Goal: Task Accomplishment & Management: Manage account settings

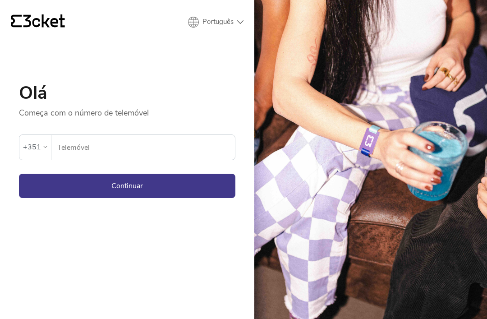
click at [152, 152] on input "Telemóvel" at bounding box center [146, 147] width 178 height 25
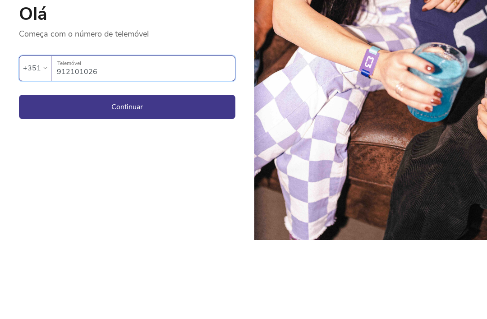
type input "912101026"
click at [171, 174] on button "Continuar" at bounding box center [127, 186] width 217 height 24
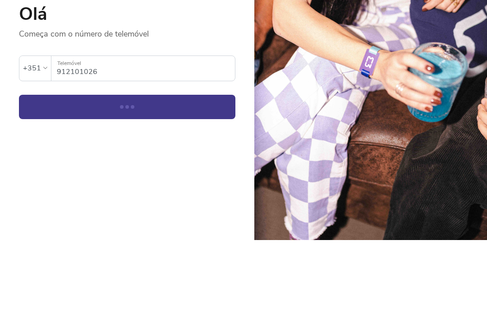
scroll to position [29, 0]
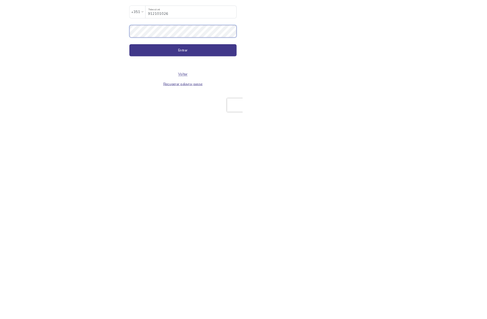
scroll to position [29, 0]
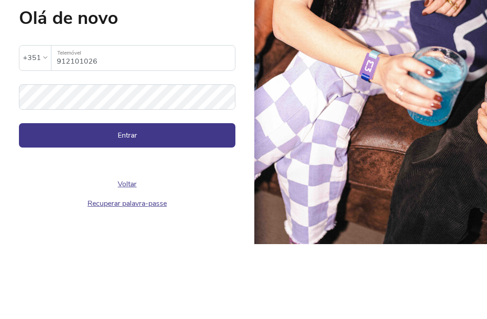
click at [144, 198] on button "Entrar" at bounding box center [127, 210] width 217 height 24
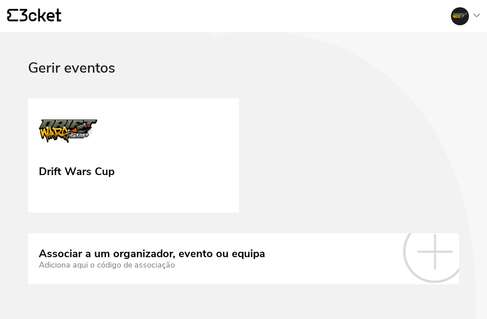
click at [475, 17] on icon at bounding box center [477, 16] width 6 height 4
click at [443, 49] on div "A minha conta" at bounding box center [436, 44] width 81 height 22
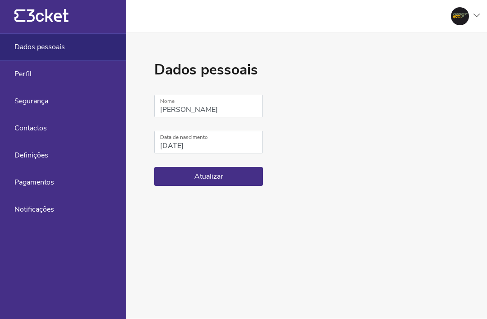
click at [45, 158] on span "Definições" at bounding box center [31, 155] width 34 height 8
select select "pt_PT"
select select "Europe/Lisbon"
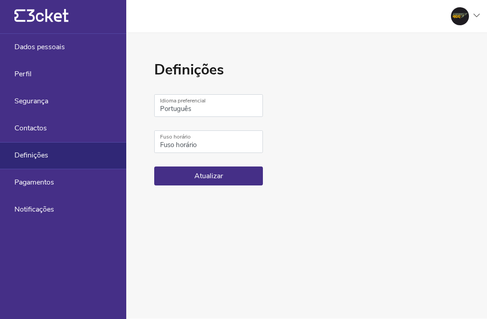
click at [43, 124] on span "Contactos" at bounding box center [30, 128] width 32 height 8
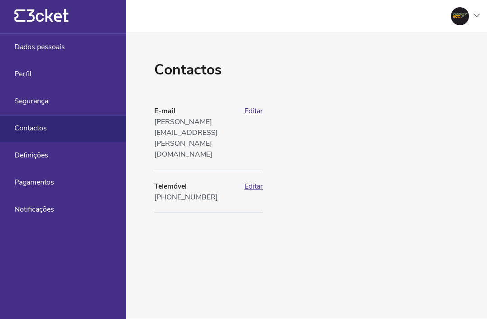
click at [51, 103] on div "Segurança" at bounding box center [63, 101] width 126 height 27
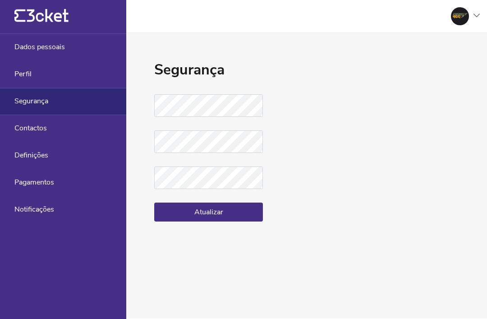
click at [37, 212] on span "Notificações" at bounding box center [34, 209] width 40 height 8
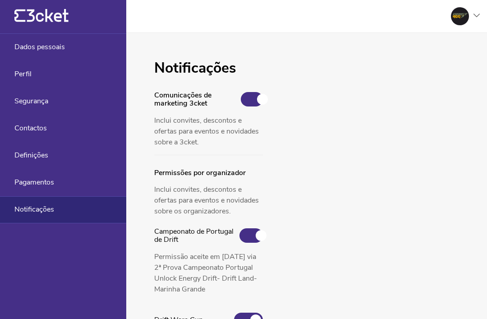
click at [41, 111] on div "Segurança" at bounding box center [63, 101] width 126 height 27
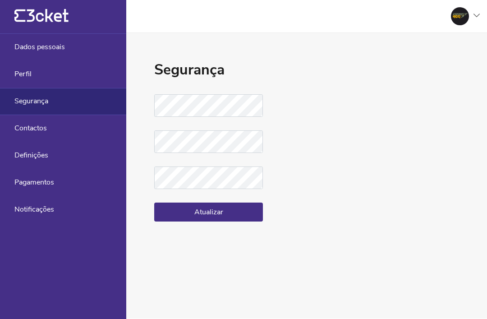
click at [37, 78] on div "Perfil" at bounding box center [63, 74] width 126 height 27
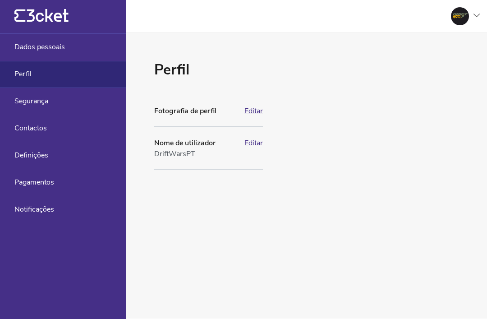
click at [475, 12] on div at bounding box center [462, 16] width 36 height 18
click at [434, 69] on div "Gerir eventos" at bounding box center [436, 66] width 81 height 22
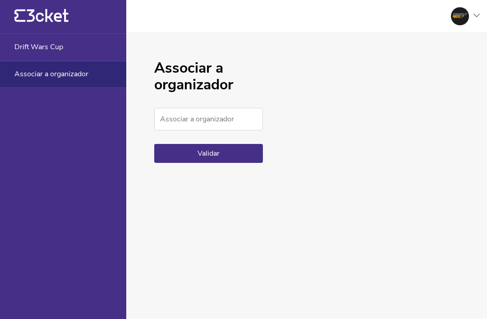
click at [57, 48] on span "Drift Wars Cup" at bounding box center [38, 47] width 49 height 8
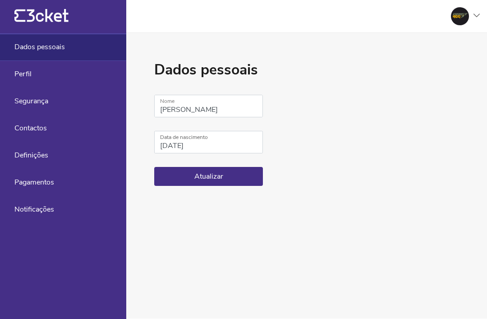
click at [47, 159] on span "Definições" at bounding box center [31, 155] width 34 height 8
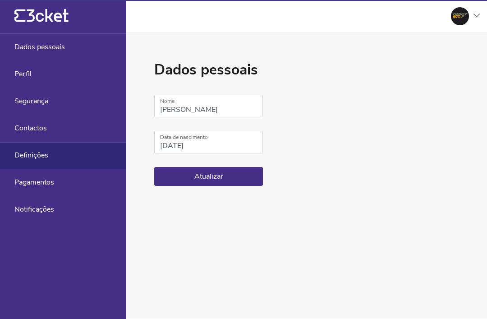
select select "pt_PT"
select select "Europe/[GEOGRAPHIC_DATA]"
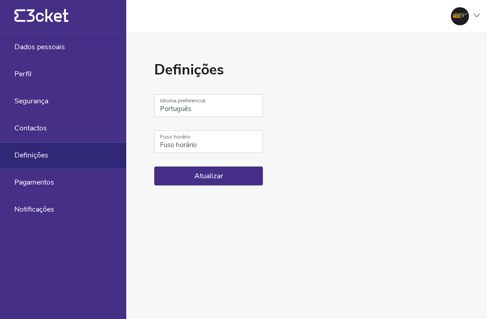
click at [48, 101] on span "Segurança" at bounding box center [31, 101] width 34 height 8
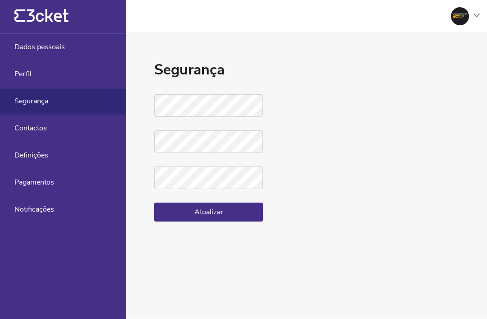
click at [473, 19] on div at bounding box center [462, 16] width 36 height 18
click at [65, 18] on icon at bounding box center [48, 15] width 42 height 13
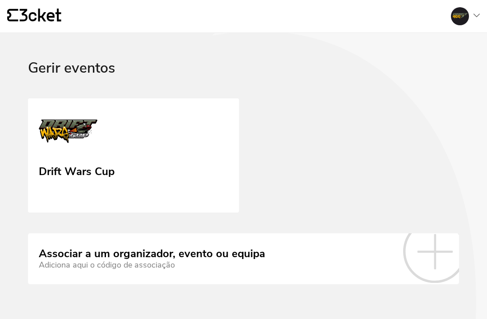
click at [208, 262] on div "Adiciona aqui o código de associação" at bounding box center [152, 264] width 226 height 9
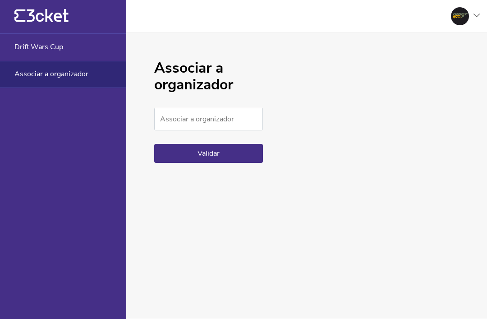
click at [54, 39] on div "Drift Wars Cup" at bounding box center [63, 47] width 126 height 27
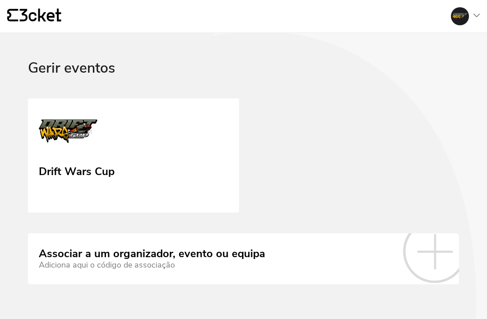
click at [199, 175] on link "Drift Wars Cup" at bounding box center [133, 155] width 211 height 115
click at [480, 19] on div at bounding box center [462, 16] width 36 height 18
click at [439, 47] on div "A minha conta" at bounding box center [436, 44] width 81 height 22
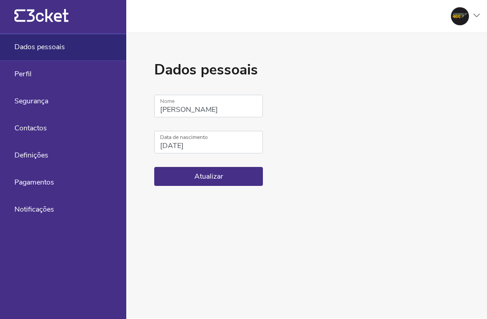
click at [58, 109] on div "Segurança" at bounding box center [63, 101] width 126 height 27
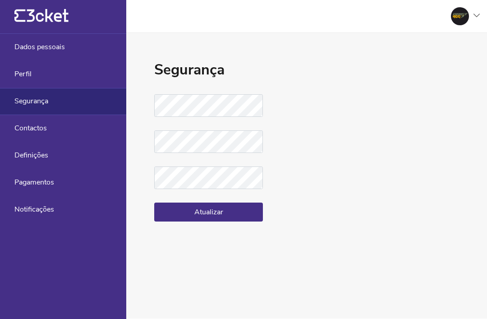
click at [42, 135] on div "Contactos" at bounding box center [63, 128] width 126 height 27
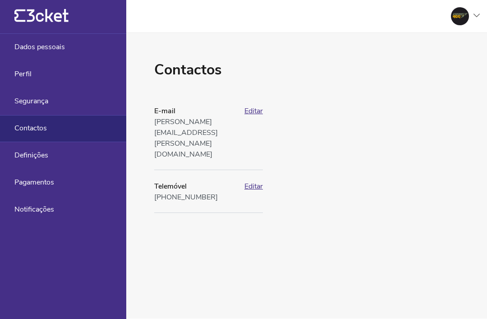
click at [45, 158] on span "Definições" at bounding box center [31, 155] width 34 height 8
select select "pt_PT"
select select "Europe/Lisbon"
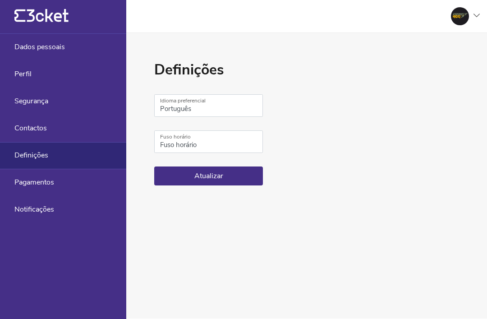
click at [26, 184] on span "Pagamentos" at bounding box center [34, 182] width 40 height 8
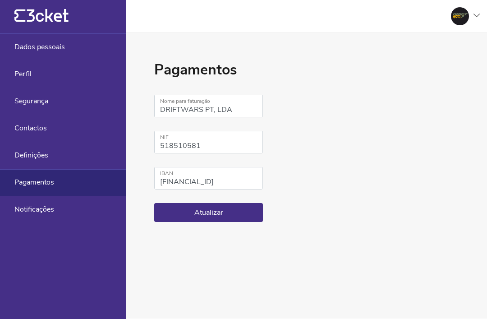
click at [35, 216] on div "Notificações" at bounding box center [63, 209] width 126 height 27
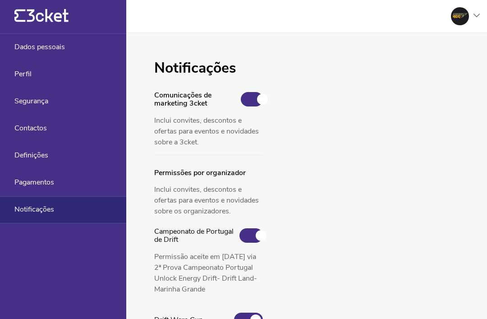
click at [24, 74] on span "Perfil" at bounding box center [22, 74] width 17 height 8
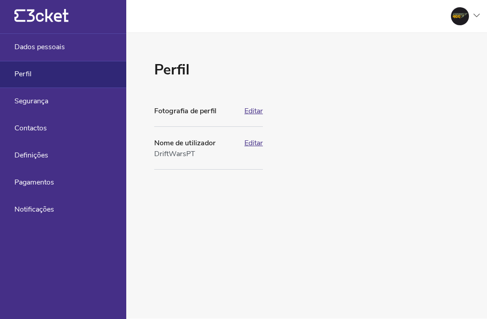
click at [53, 53] on div "Dados pessoais" at bounding box center [63, 47] width 126 height 27
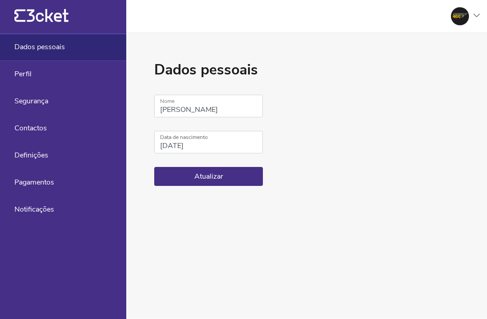
click at [34, 107] on div "Segurança" at bounding box center [63, 101] width 126 height 27
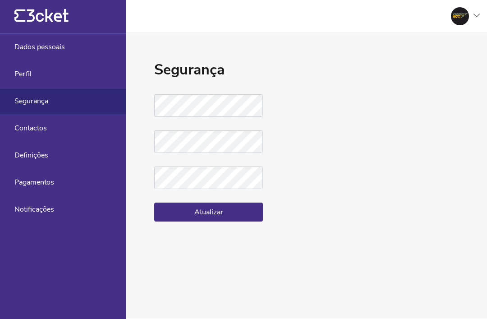
click at [46, 155] on span "Definições" at bounding box center [31, 155] width 34 height 8
select select "pt_PT"
select select "Europe/Lisbon"
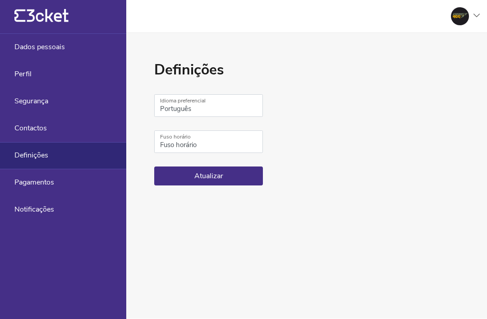
click at [215, 180] on button "Atualizar" at bounding box center [208, 175] width 109 height 19
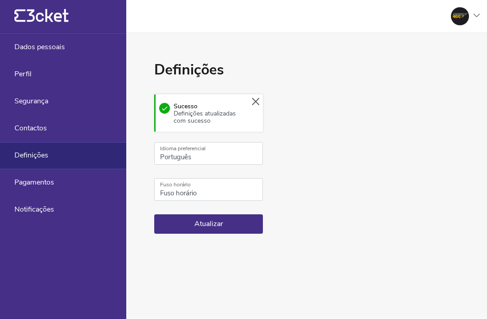
click at [49, 23] on icon "{' '}" at bounding box center [41, 16] width 54 height 14
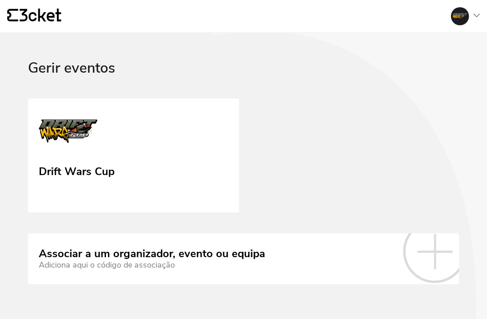
click at [39, 21] on icon at bounding box center [41, 15] width 42 height 13
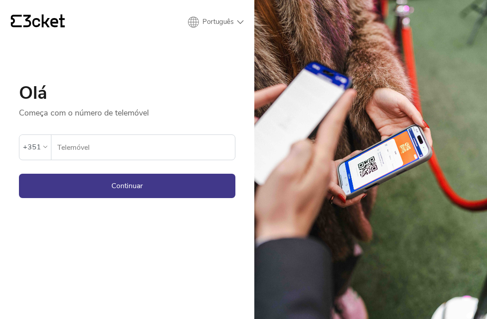
click at [129, 154] on input "Telemóvel" at bounding box center [146, 147] width 178 height 25
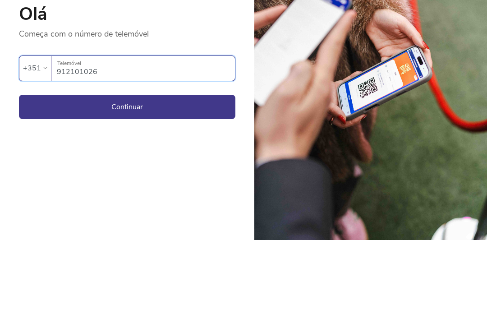
type input "912101026"
click at [175, 174] on button "Continuar" at bounding box center [127, 186] width 217 height 24
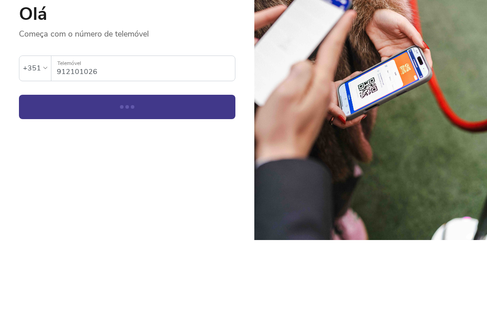
scroll to position [29, 0]
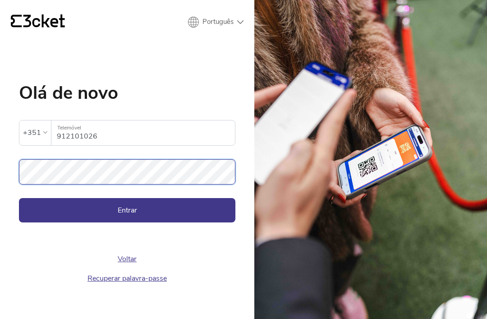
scroll to position [29, 0]
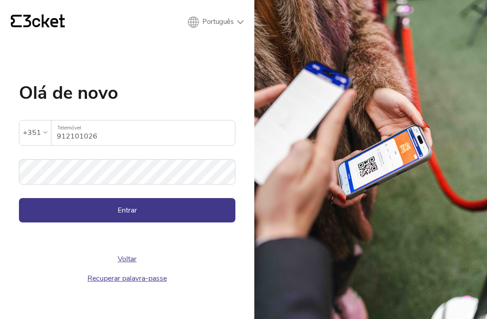
click at [178, 198] on button "Entrar" at bounding box center [127, 210] width 217 height 24
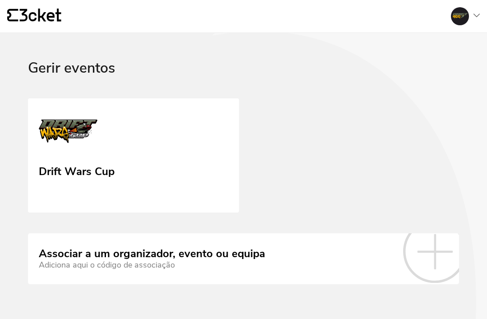
click at [161, 158] on link "Drift Wars Cup" at bounding box center [133, 155] width 211 height 115
